Goal: Book appointment/travel/reservation

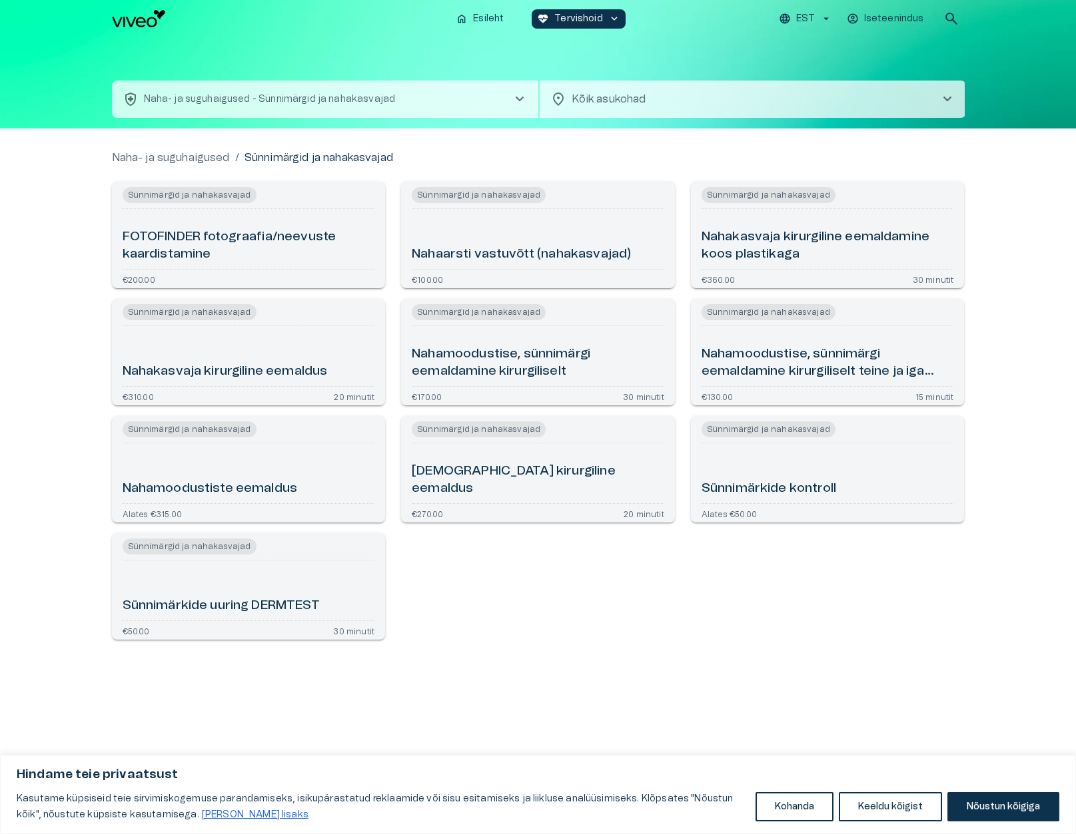
click at [174, 234] on h6 "FOTOFINDER fotograafia/neevuste kaardistamine" at bounding box center [249, 245] width 252 height 35
click at [242, 370] on h6 "Nahakasvaja kirurgiline eemaldus" at bounding box center [225, 372] width 205 height 18
click at [204, 493] on h6 "Nahamoodustiste eemaldus" at bounding box center [210, 489] width 175 height 18
click at [260, 605] on h6 "Sünnimärkide uuring DERMTEST" at bounding box center [221, 606] width 197 height 18
